Goal: Information Seeking & Learning: Check status

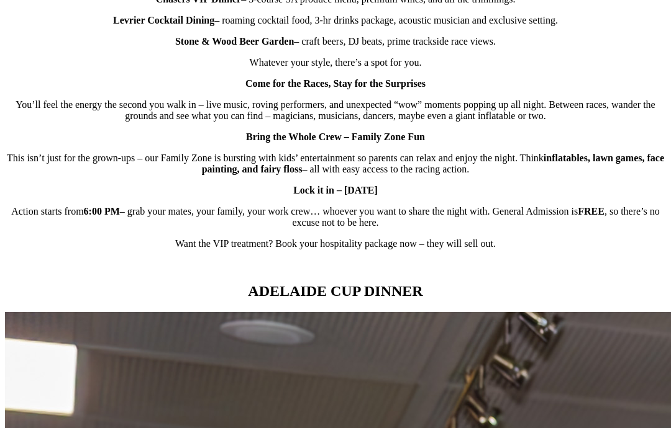
scroll to position [928, 0]
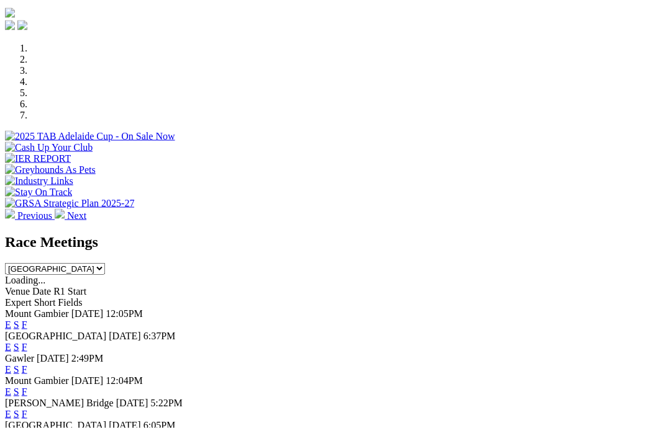
scroll to position [350, 0]
click at [27, 342] on link "F" at bounding box center [25, 347] width 6 height 11
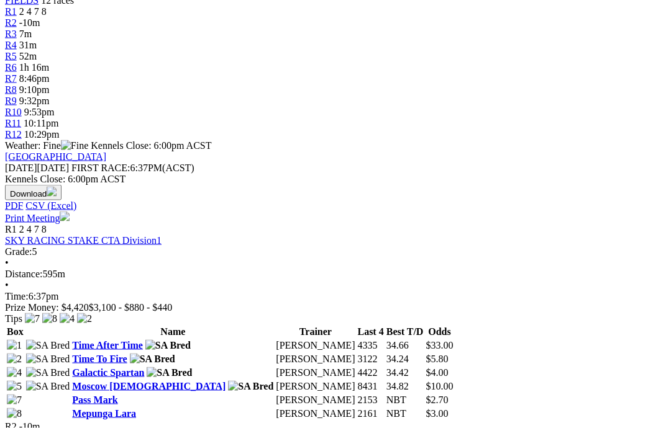
scroll to position [423, 0]
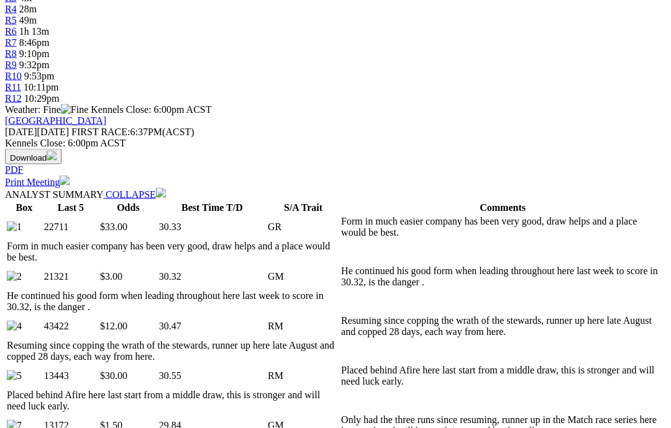
scroll to position [472, 0]
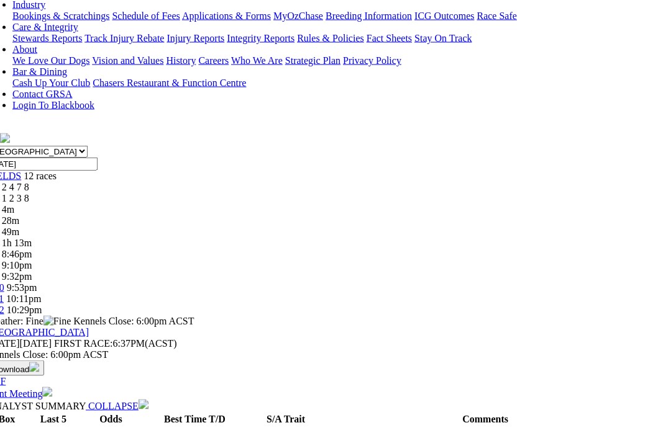
scroll to position [0, 322]
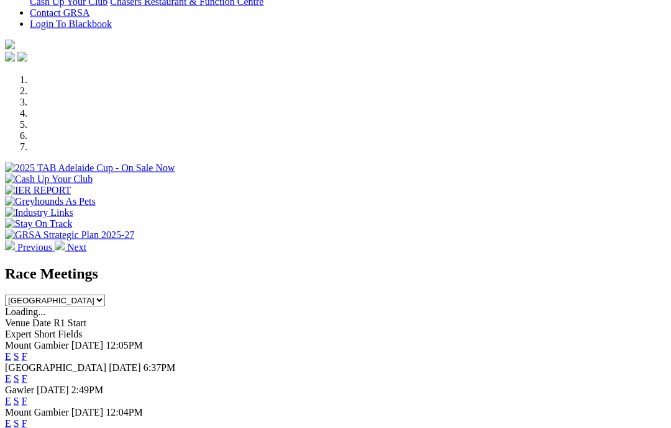
scroll to position [320, 0]
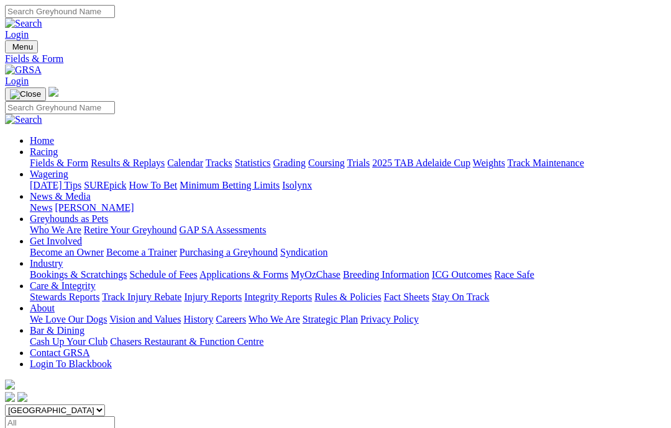
click at [115, 417] on input "Select date" at bounding box center [60, 423] width 110 height 13
type input "[DATE]"
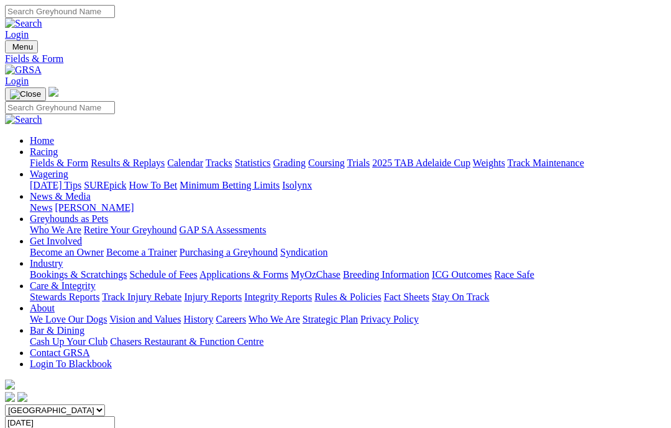
click at [115, 417] on input "[DATE]" at bounding box center [60, 423] width 110 height 13
click at [105, 405] on select "South Australia New South Wales Northern Territory Queensland Tasmania Victoria…" at bounding box center [55, 411] width 100 height 12
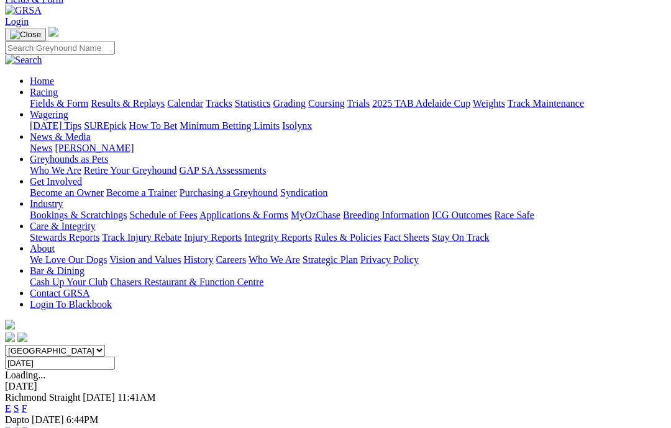
scroll to position [60, 0]
click at [55, 345] on select "South Australia New South Wales Northern Territory Queensland Tasmania Victoria…" at bounding box center [55, 351] width 100 height 12
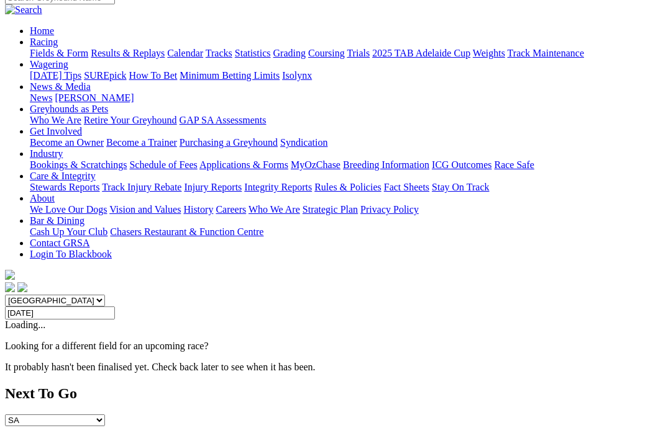
click at [55, 295] on select "South Australia New South Wales Northern Territory Queensland Tasmania Victoria…" at bounding box center [55, 301] width 100 height 12
select select "QLD"
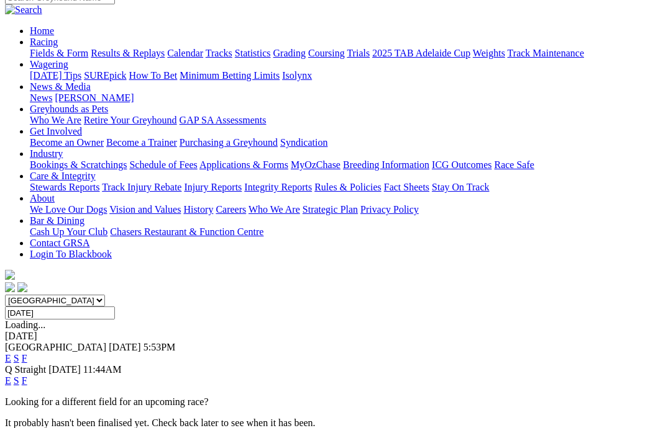
click at [27, 376] on link "F" at bounding box center [25, 381] width 6 height 11
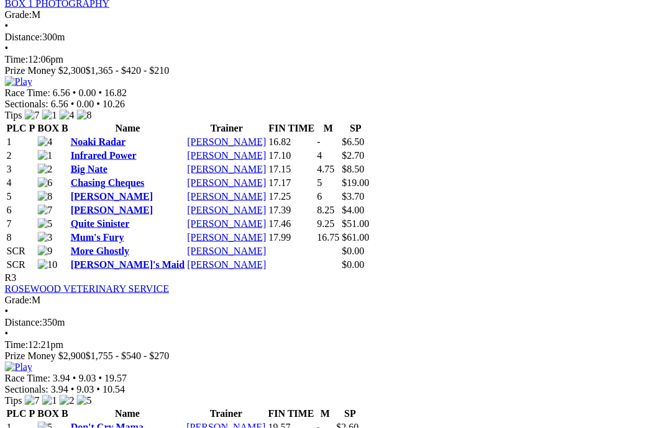
scroll to position [889, 0]
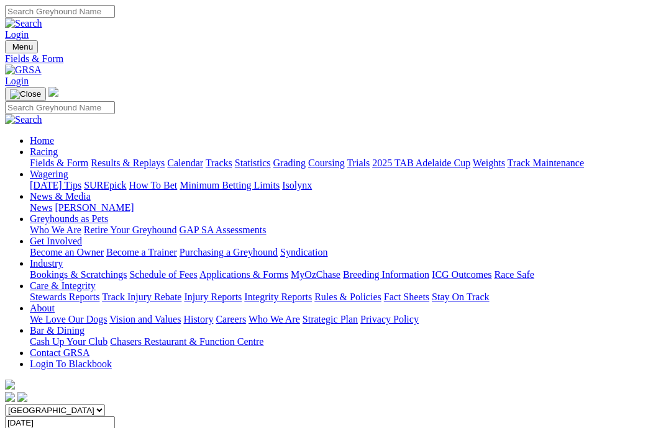
scroll to position [110, 0]
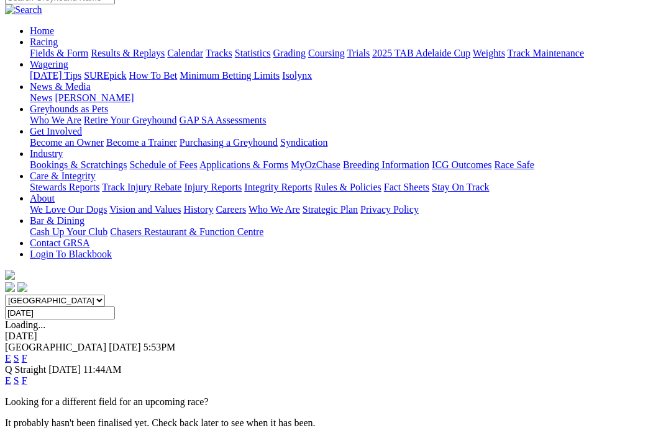
click at [27, 353] on link "F" at bounding box center [25, 358] width 6 height 11
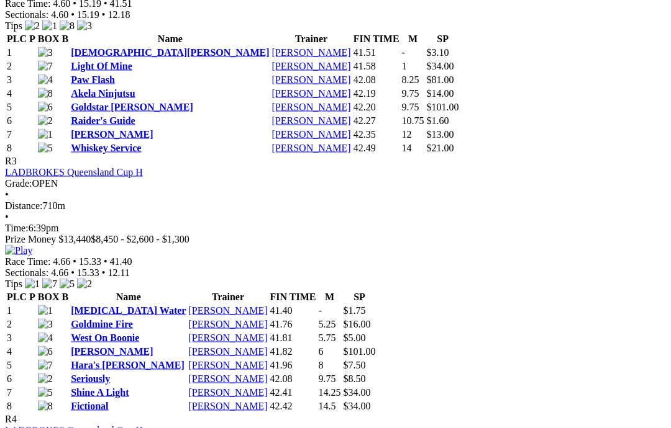
scroll to position [956, 0]
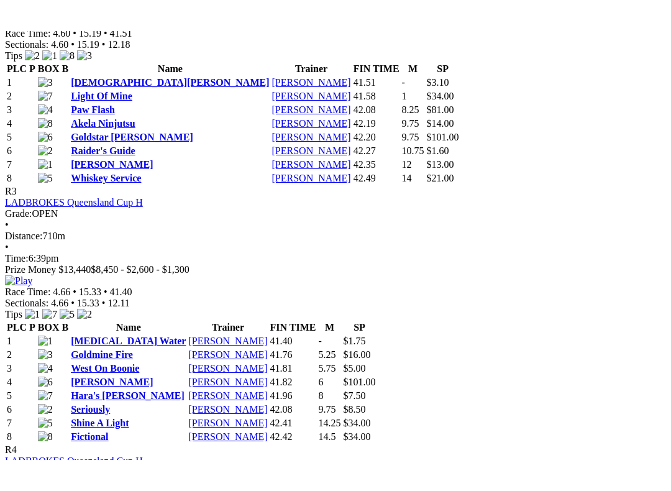
scroll to position [12, 0]
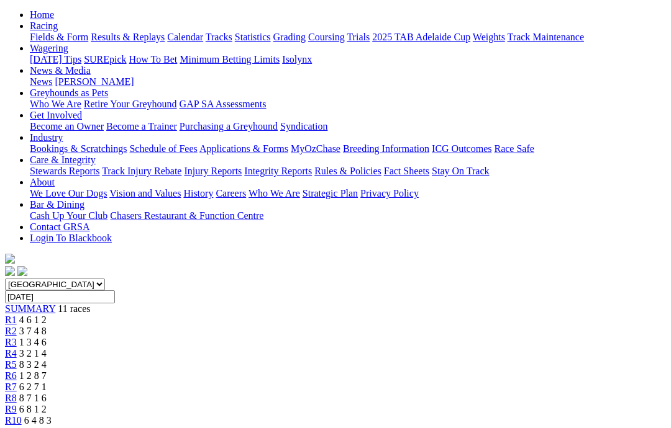
scroll to position [0, 0]
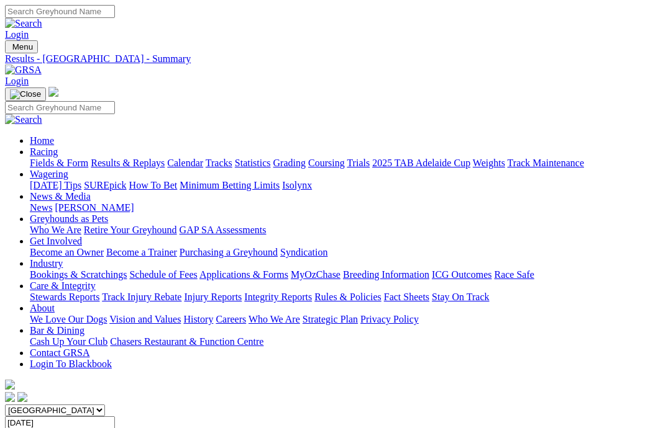
click at [115, 417] on input "Thursday, 26 Jun 2025" at bounding box center [60, 423] width 110 height 13
type input "[DATE]"
